Goal: Task Accomplishment & Management: Use online tool/utility

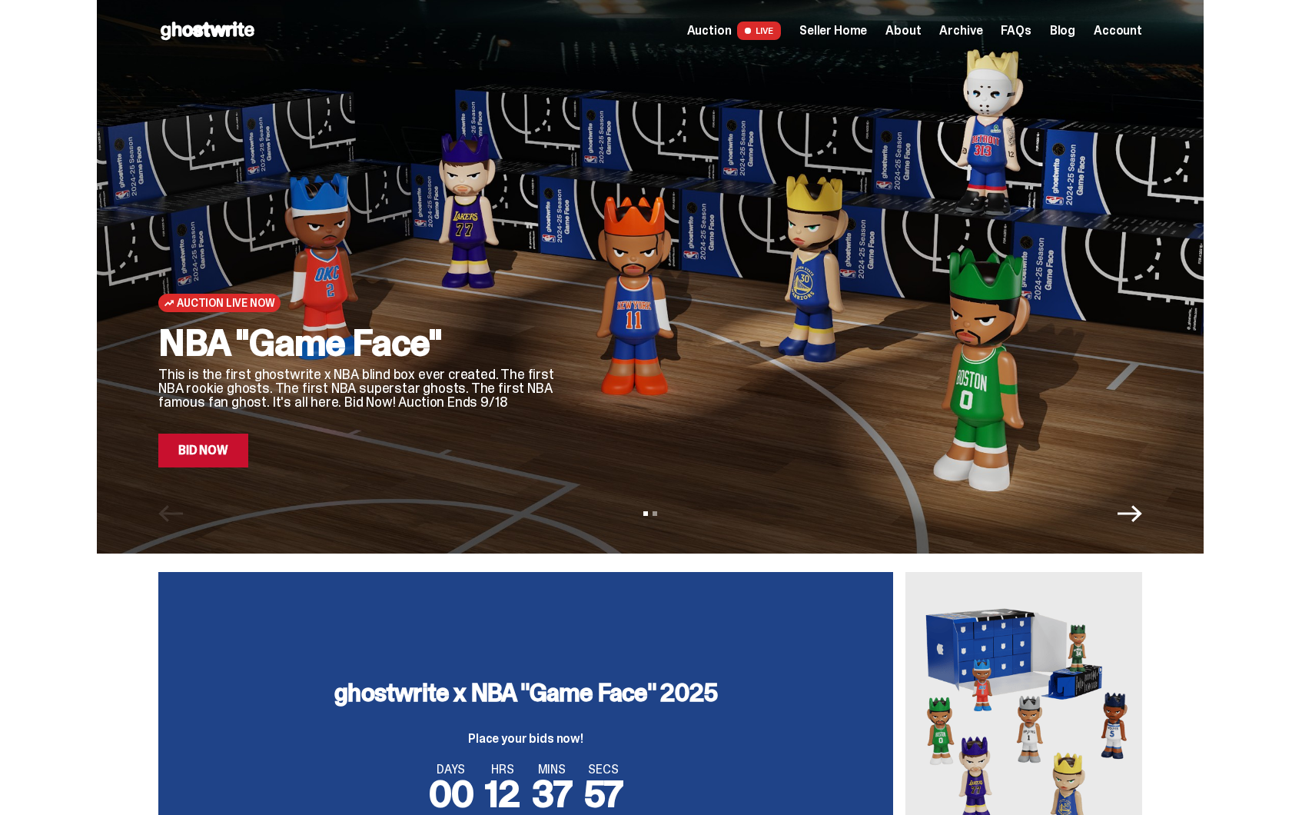
click at [848, 27] on span "Seller Home" at bounding box center [833, 31] width 68 height 12
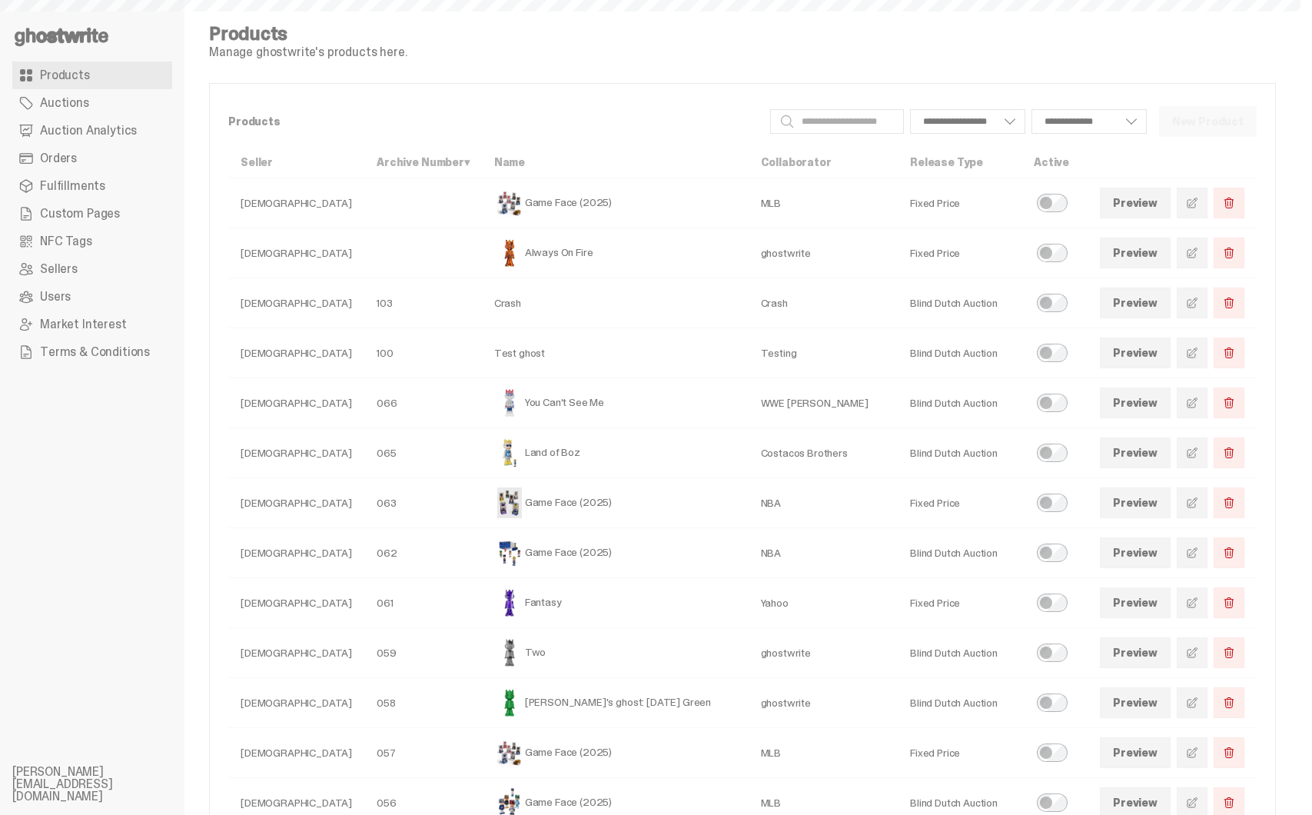
select select
click at [88, 135] on span "Auction Analytics" at bounding box center [88, 131] width 97 height 12
